Goal: Transaction & Acquisition: Purchase product/service

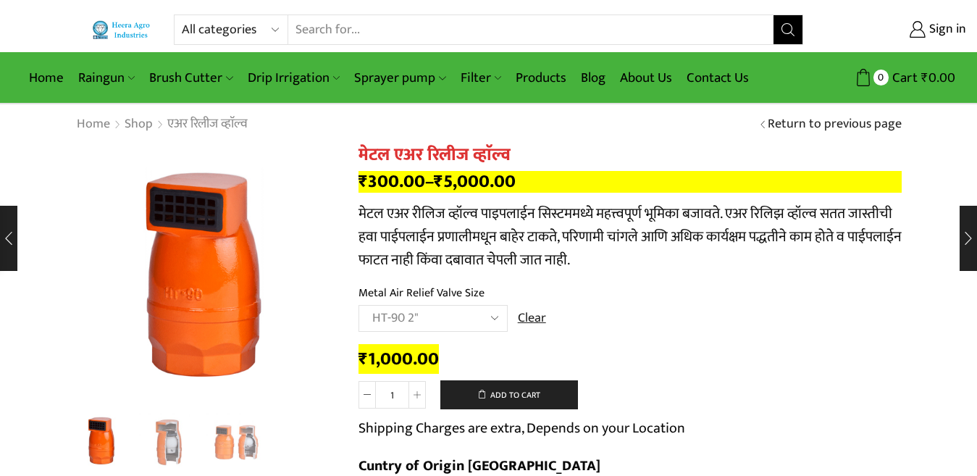
click at [404, 293] on label "Metal Air Relief Valve Size" at bounding box center [422, 293] width 126 height 17
click at [404, 305] on select "Choose an option HT-87P 3/4" HT-88P 1" HT-89 1.5" HT-90 2" HT-91 3" HT-92 4"" at bounding box center [433, 318] width 149 height 27
click at [404, 293] on label "Metal Air Relief Valve Size" at bounding box center [422, 293] width 126 height 17
click at [404, 305] on select "Choose an option HT-87P 3/4" HT-88P 1" HT-89 1.5" HT-90 2" HT-91 3" HT-92 4"" at bounding box center [433, 318] width 149 height 27
click at [402, 289] on label "Metal Air Relief Valve Size" at bounding box center [422, 293] width 126 height 17
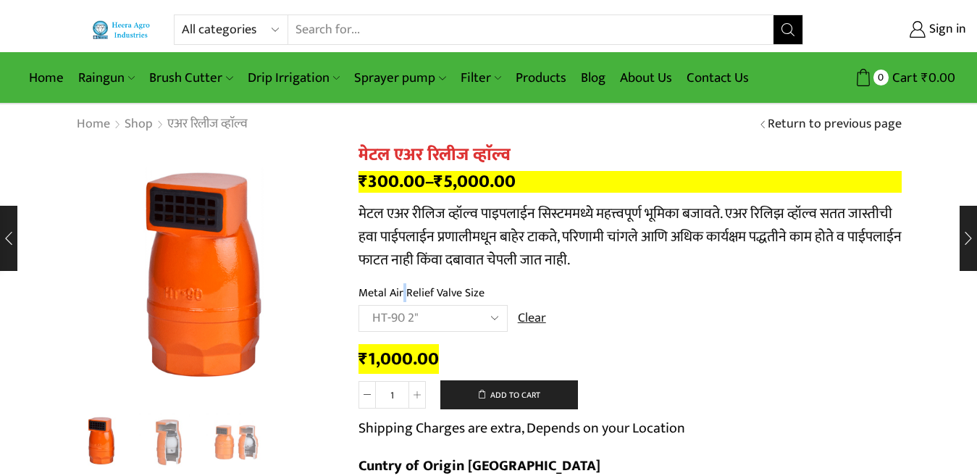
click at [402, 305] on select "Choose an option HT-87P 3/4" HT-88P 1" HT-89 1.5" HT-90 2" HT-91 3" HT-92 4"" at bounding box center [433, 318] width 149 height 27
click at [389, 290] on label "Metal Air Relief Valve Size" at bounding box center [422, 293] width 126 height 17
click at [389, 305] on select "Choose an option HT-87P 3/4" HT-88P 1" HT-89 1.5" HT-90 2" HT-91 3" HT-92 4"" at bounding box center [433, 318] width 149 height 27
click at [389, 290] on label "Metal Air Relief Valve Size" at bounding box center [422, 293] width 126 height 17
click at [389, 305] on select "Choose an option HT-87P 3/4" HT-88P 1" HT-89 1.5" HT-90 2" HT-91 3" HT-92 4"" at bounding box center [433, 318] width 149 height 27
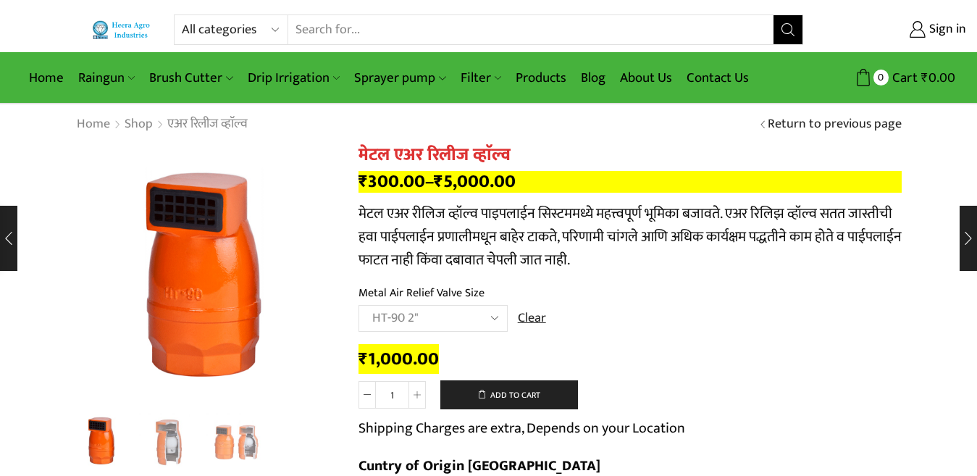
click at [421, 299] on label "Metal Air Relief Valve Size" at bounding box center [422, 293] width 126 height 17
click at [421, 305] on select "Choose an option HT-87P 3/4" HT-88P 1" HT-89 1.5" HT-90 2" HT-91 3" HT-92 4"" at bounding box center [433, 318] width 149 height 27
click at [421, 299] on label "Metal Air Relief Valve Size" at bounding box center [422, 293] width 126 height 17
click at [421, 305] on select "Choose an option HT-87P 3/4" HT-88P 1" HT-89 1.5" HT-90 2" HT-91 3" HT-92 4"" at bounding box center [433, 318] width 149 height 27
click at [467, 288] on label "Metal Air Relief Valve Size" at bounding box center [422, 293] width 126 height 17
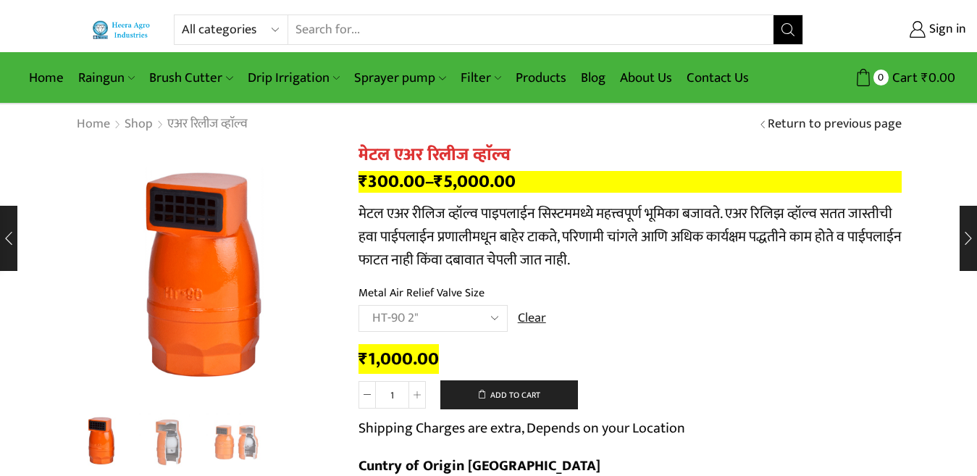
click at [467, 305] on select "Choose an option HT-87P 3/4" HT-88P 1" HT-89 1.5" HT-90 2" HT-91 3" HT-92 4"" at bounding box center [433, 318] width 149 height 27
click at [467, 288] on label "Metal Air Relief Valve Size" at bounding box center [422, 293] width 126 height 17
click at [467, 305] on select "Choose an option HT-87P 3/4" HT-88P 1" HT-89 1.5" HT-90 2" HT-91 3" HT-92 4"" at bounding box center [433, 318] width 149 height 27
click at [468, 288] on label "Metal Air Relief Valve Size" at bounding box center [422, 293] width 126 height 17
click at [468, 305] on select "Choose an option HT-87P 3/4" HT-88P 1" HT-89 1.5" HT-90 2" HT-91 3" HT-92 4"" at bounding box center [433, 318] width 149 height 27
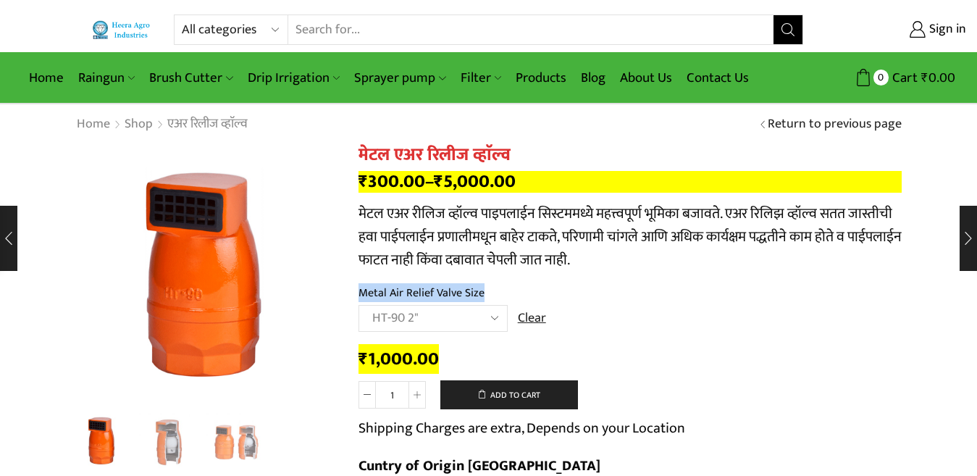
copy tr "Metal Air Relief Valve Size"
click at [275, 28] on select "All categories Accessories Air Release Valve Brush Cutter Domestic Use Drip Irr…" at bounding box center [235, 29] width 107 height 29
select select "pressure-relief-valve"
click at [182, 15] on select "All categories Accessories Air Release Valve Brush Cutter Domestic Use Drip Irr…" at bounding box center [235, 29] width 107 height 29
